Goal: Information Seeking & Learning: Learn about a topic

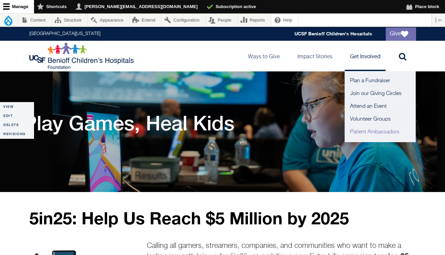
click at [364, 134] on link "Patient Ambassadors" at bounding box center [379, 132] width 71 height 13
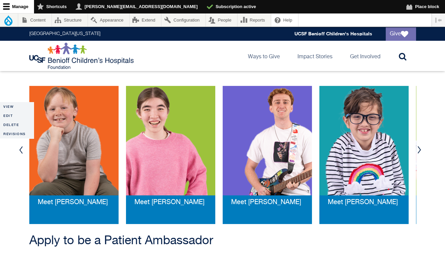
scroll to position [69, 0]
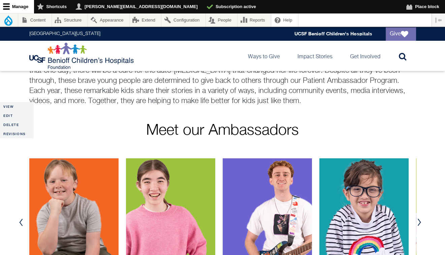
click at [420, 225] on button "Next" at bounding box center [419, 222] width 10 height 20
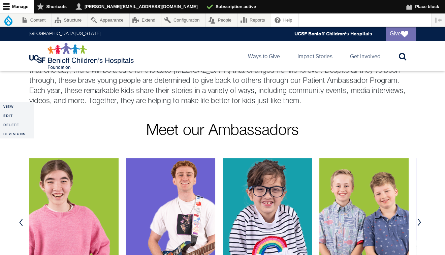
click at [420, 225] on button "Next" at bounding box center [419, 222] width 10 height 20
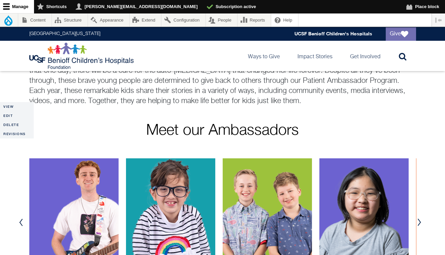
click at [420, 225] on button "Next" at bounding box center [419, 222] width 10 height 20
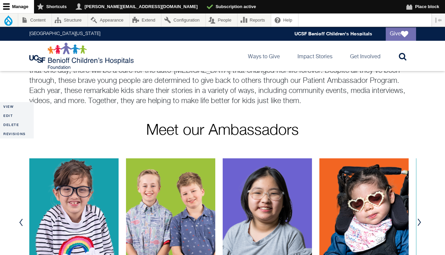
click at [421, 223] on button "Next" at bounding box center [419, 222] width 10 height 20
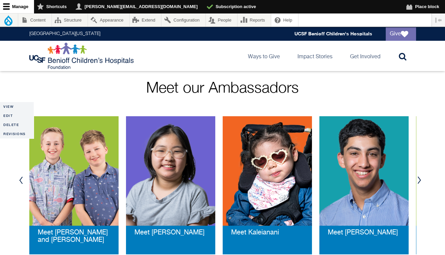
scroll to position [172, 0]
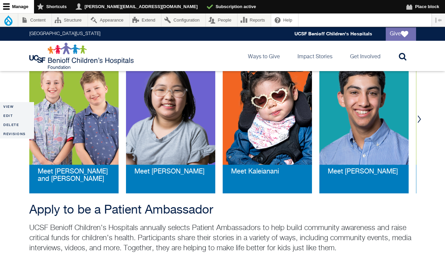
click at [417, 119] on button "Next" at bounding box center [419, 119] width 10 height 20
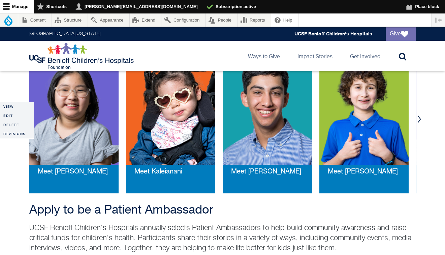
click at [418, 115] on button "Next" at bounding box center [419, 119] width 10 height 20
